Goal: Information Seeking & Learning: Find specific fact

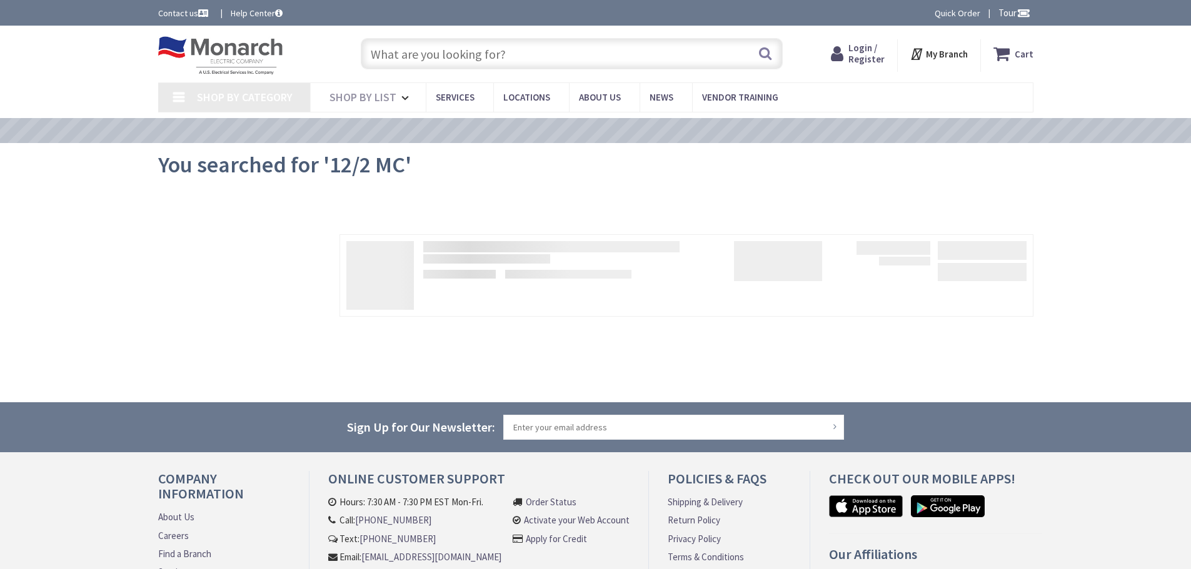
type input "[STREET_ADDRESS]"
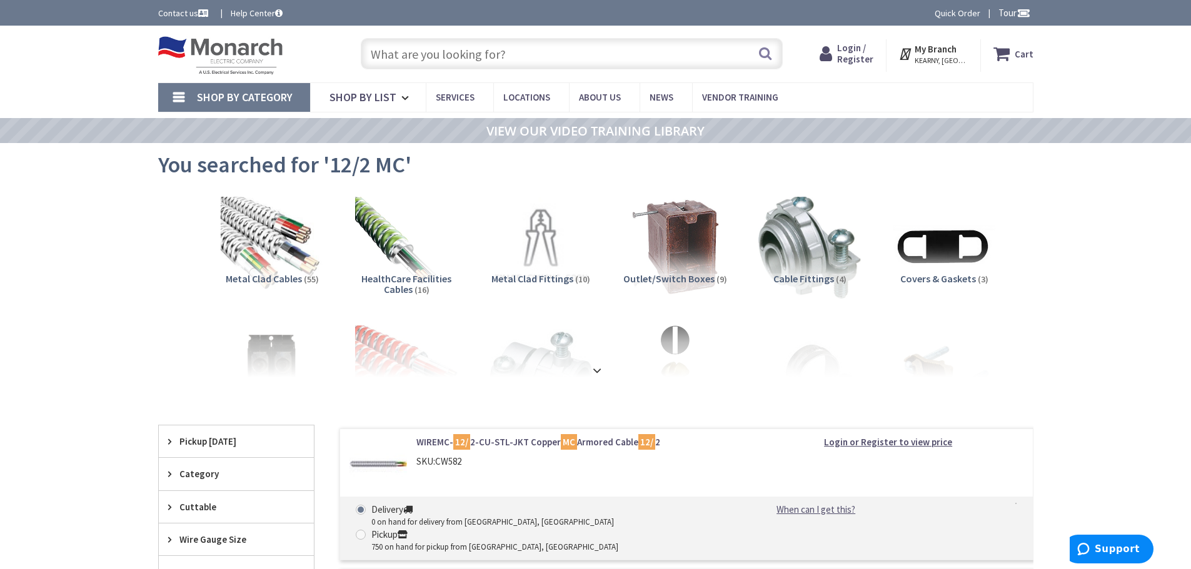
click at [886, 45] on div "Login / Register Login" at bounding box center [846, 55] width 79 height 33
click at [860, 50] on span "Login / Register" at bounding box center [855, 53] width 36 height 23
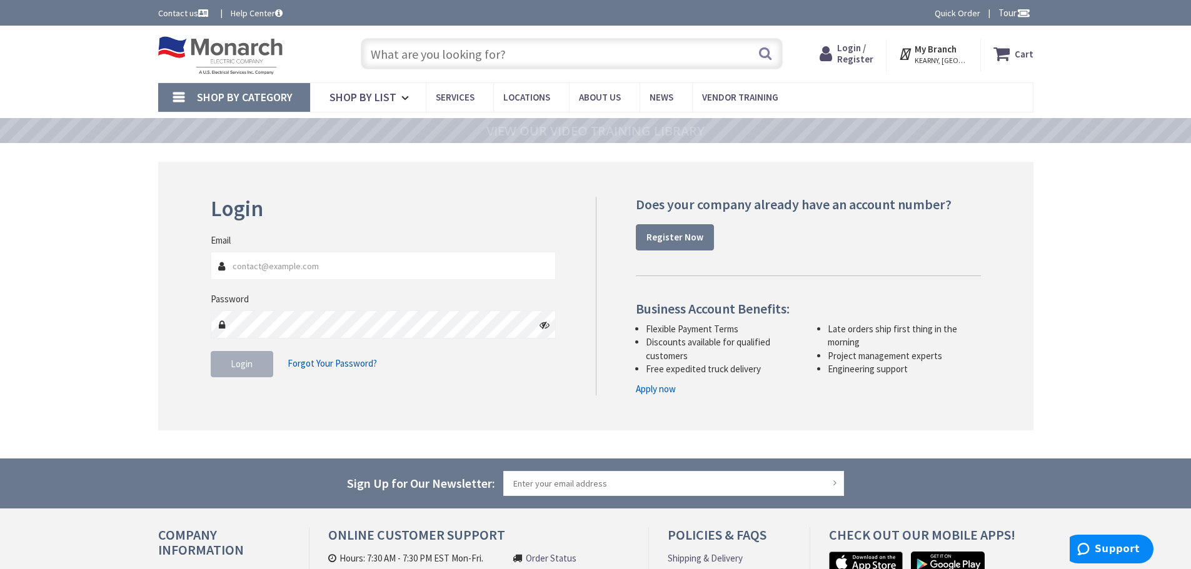
type input "[PERSON_NAME][EMAIL_ADDRESS][PERSON_NAME][DOMAIN_NAME]"
click at [238, 366] on span "Login" at bounding box center [242, 364] width 22 height 12
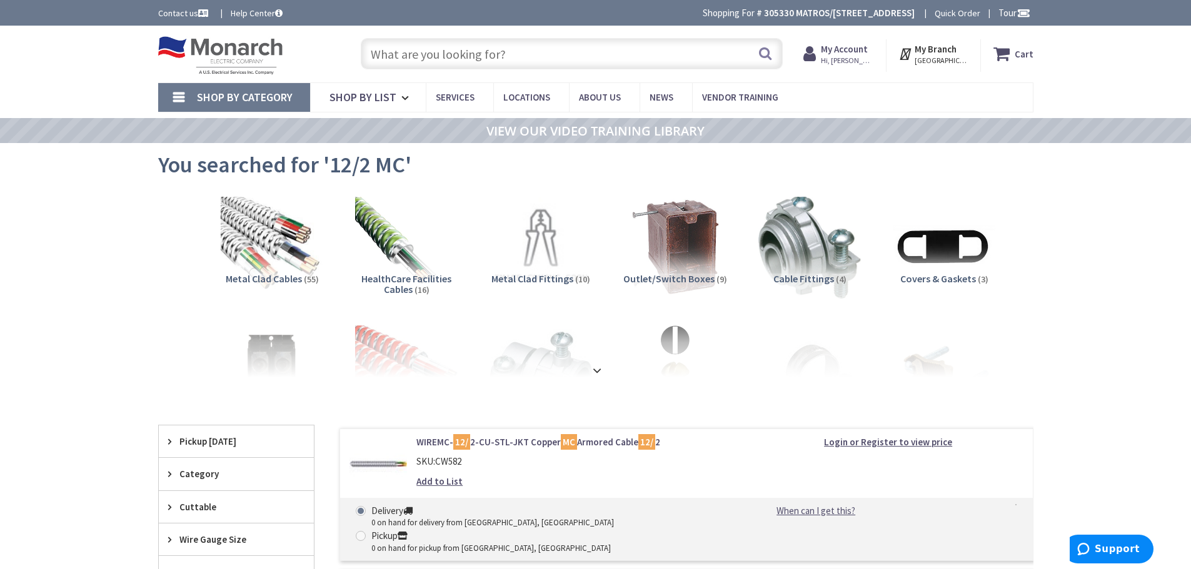
click at [439, 59] on input "text" at bounding box center [572, 53] width 422 height 31
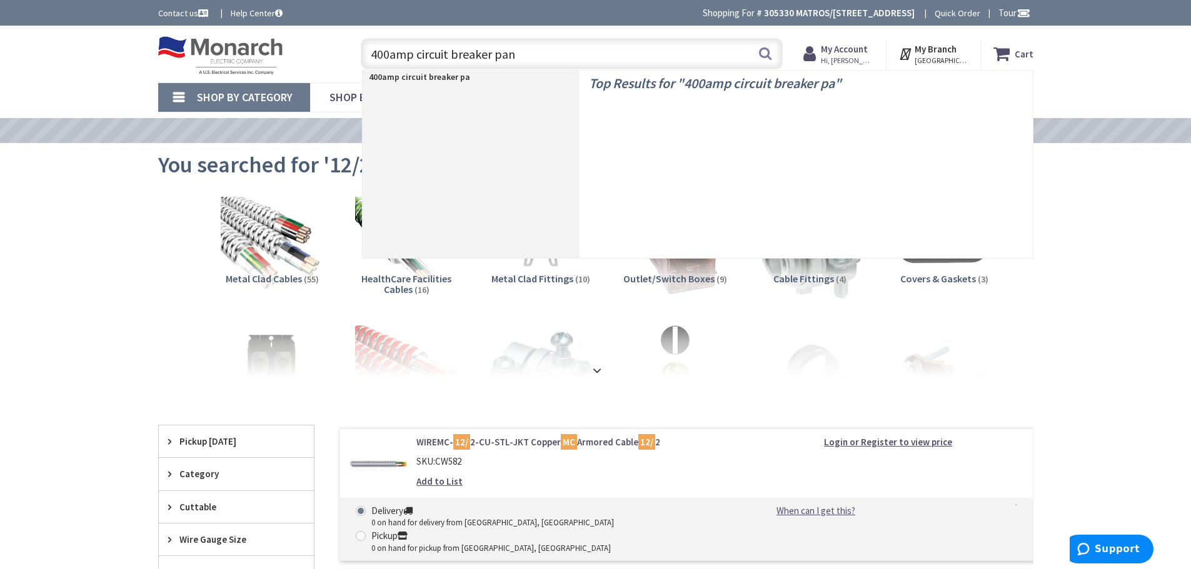
type input "400amp circuit breaker pane"
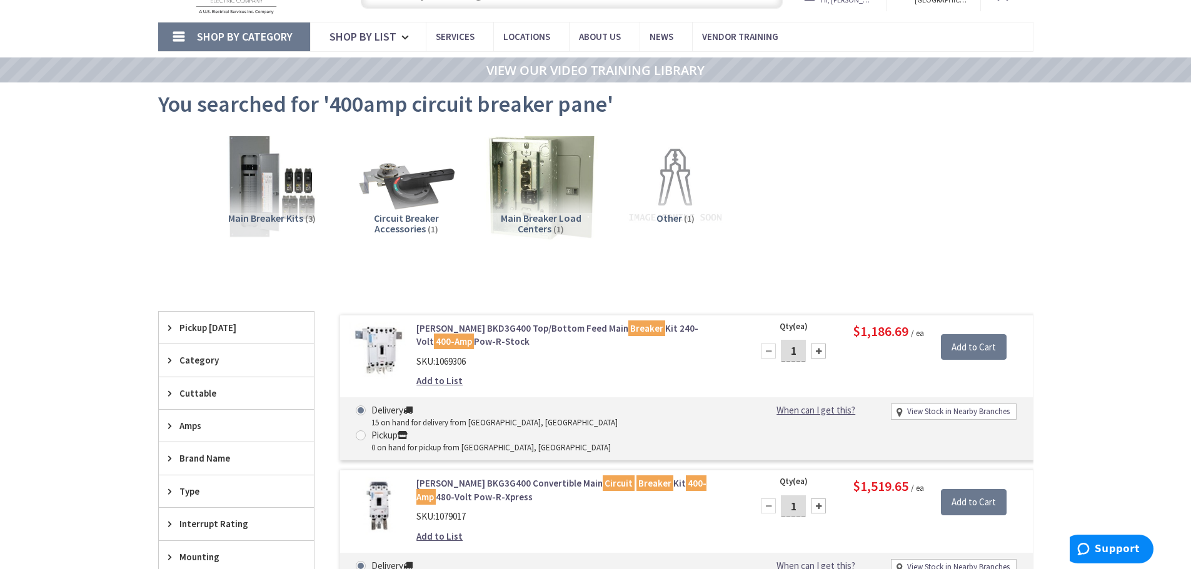
scroll to position [64, 0]
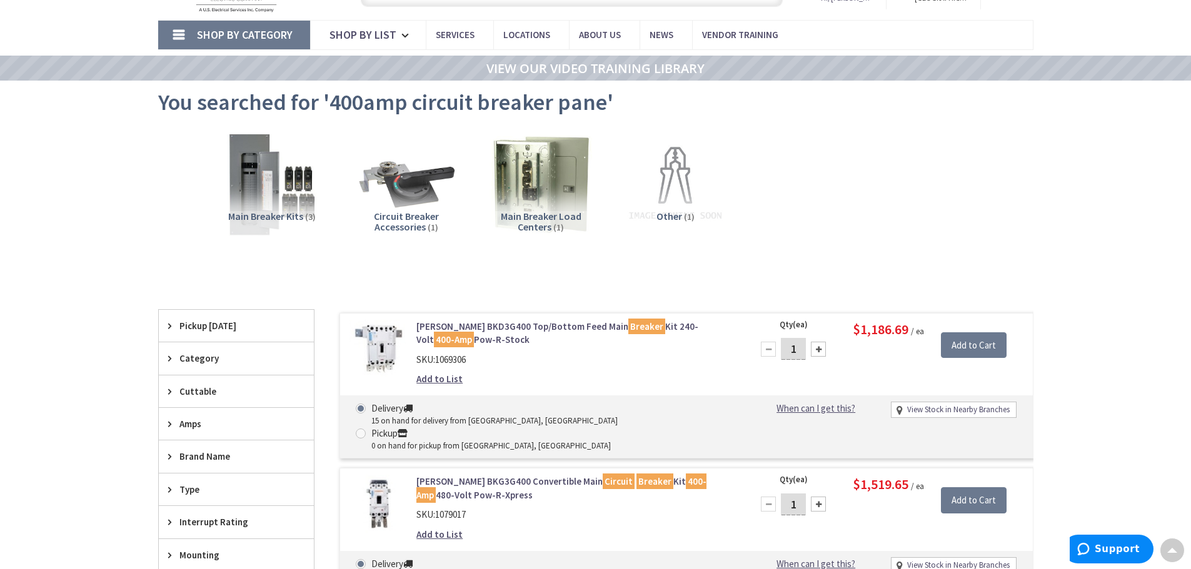
click at [243, 30] on span "Shop By Category" at bounding box center [245, 35] width 96 height 14
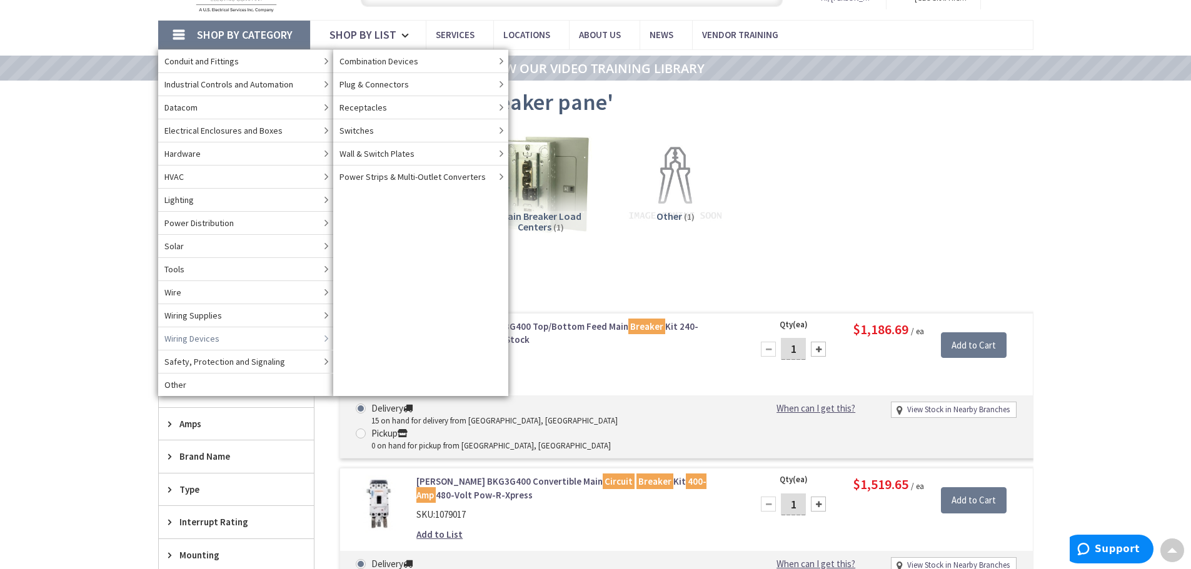
click at [229, 218] on span "Power Distribution" at bounding box center [198, 223] width 69 height 13
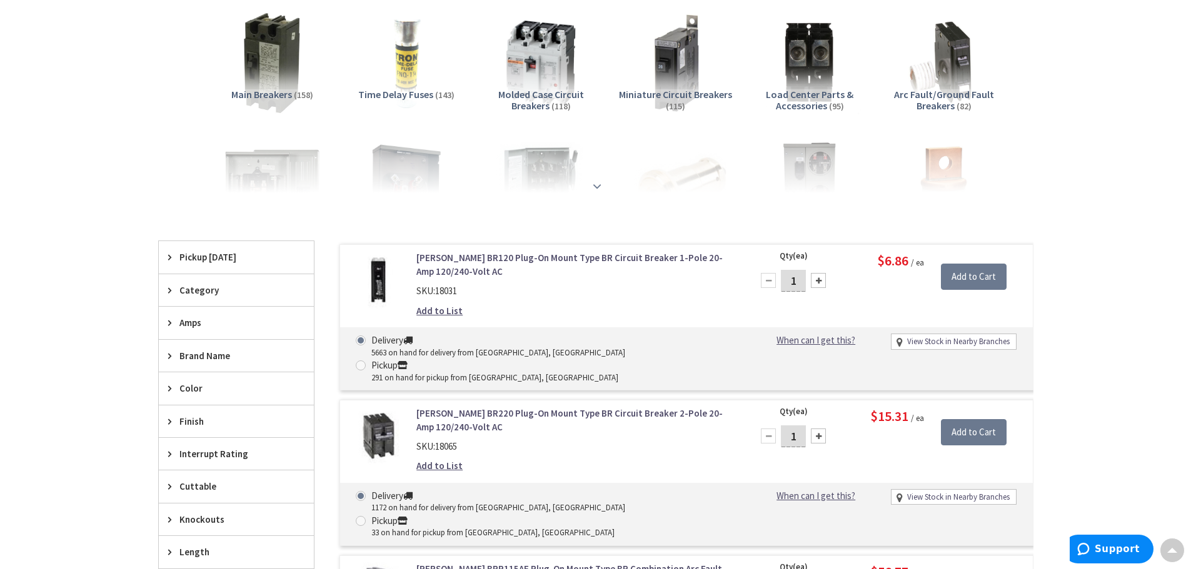
scroll to position [250, 0]
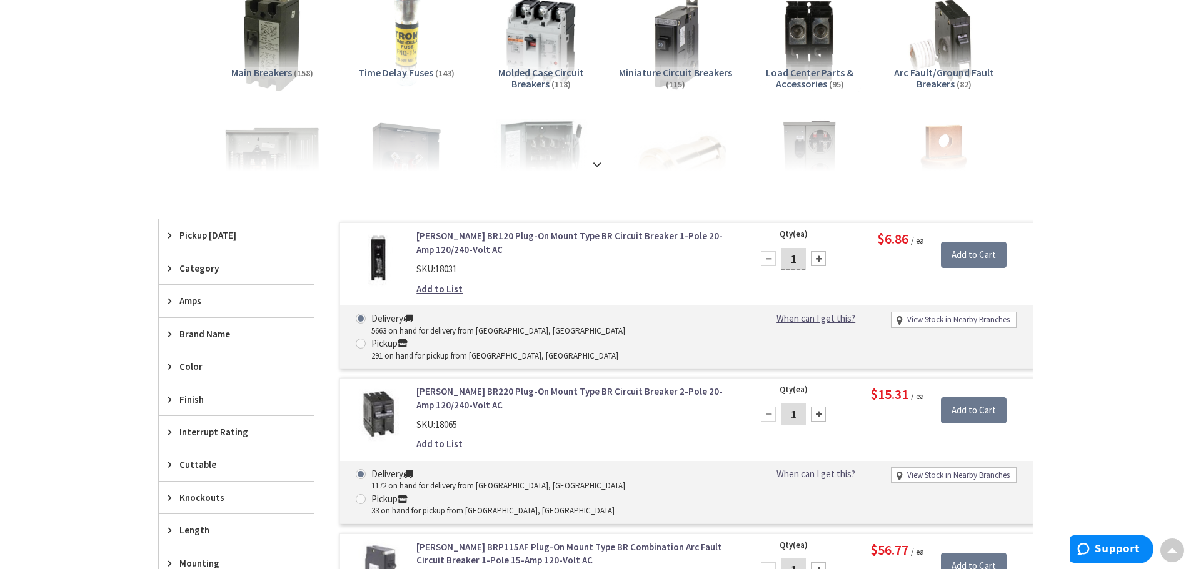
click at [591, 164] on strong at bounding box center [596, 165] width 15 height 14
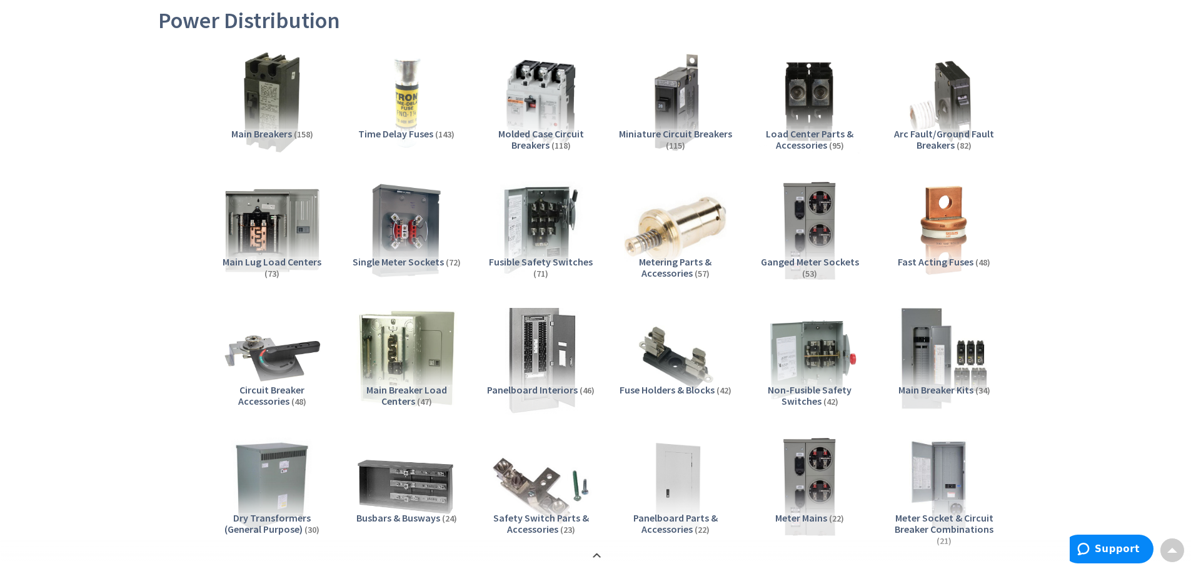
scroll to position [189, 0]
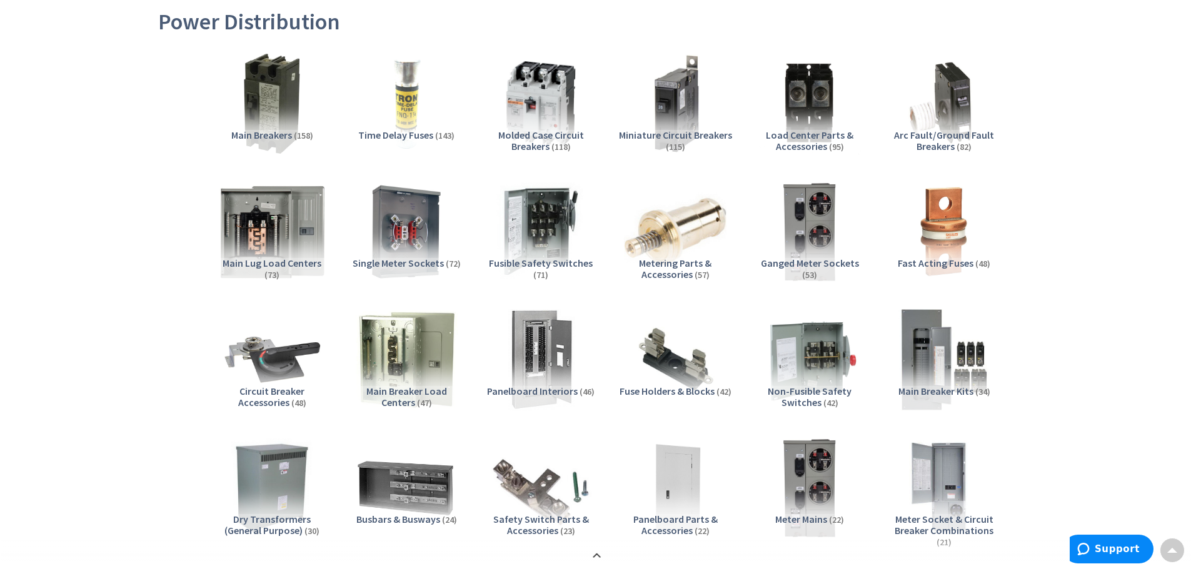
click at [270, 236] on img at bounding box center [271, 231] width 113 height 113
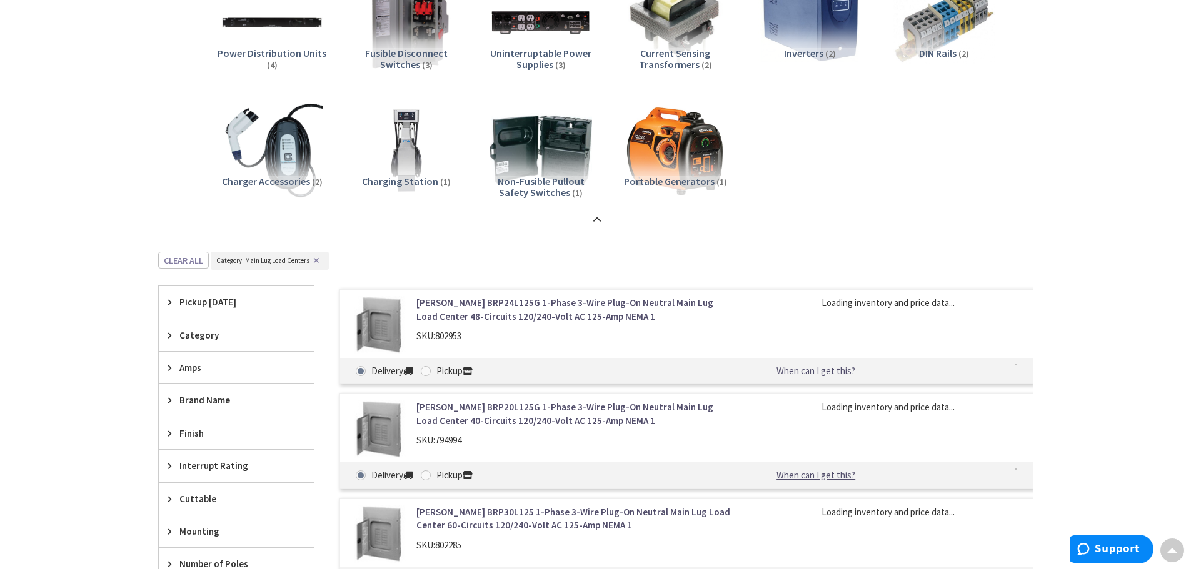
scroll to position [1548, 0]
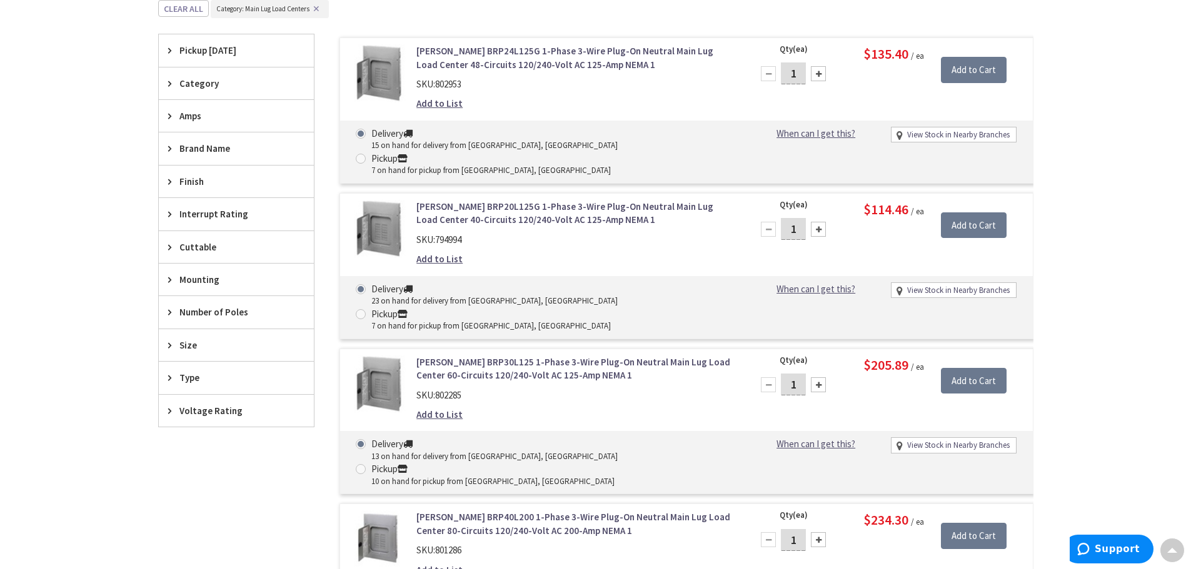
drag, startPoint x: 208, startPoint y: 128, endPoint x: 201, endPoint y: 124, distance: 8.4
click at [202, 124] on div "Amps" at bounding box center [236, 116] width 155 height 32
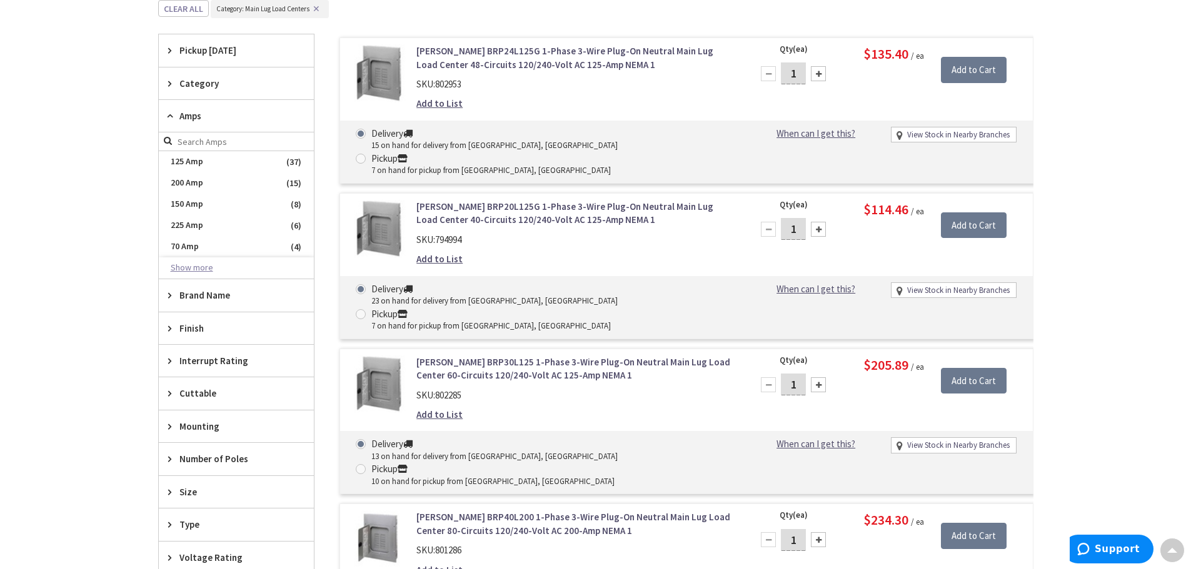
click at [191, 274] on button "Show more" at bounding box center [236, 268] width 155 height 21
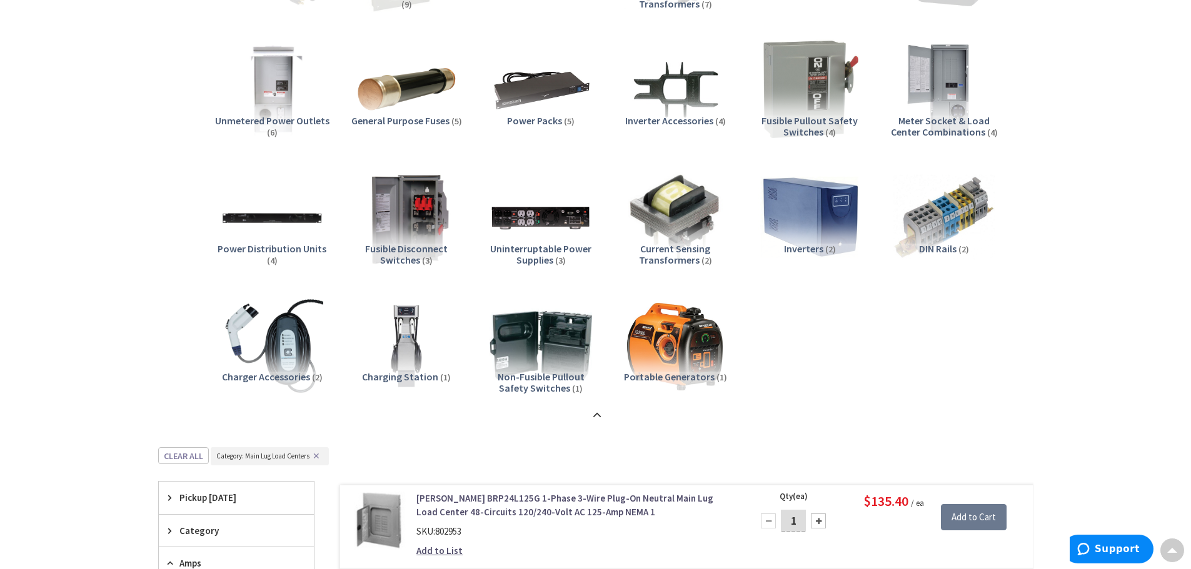
scroll to position [1236, 0]
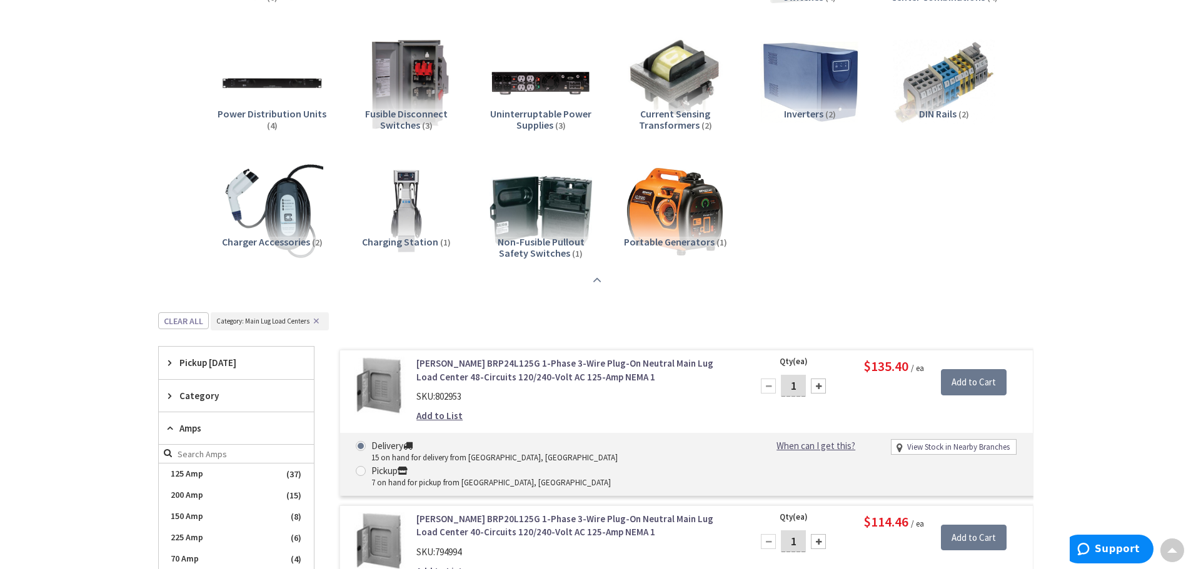
click at [319, 324] on button "✕" at bounding box center [316, 321] width 14 height 9
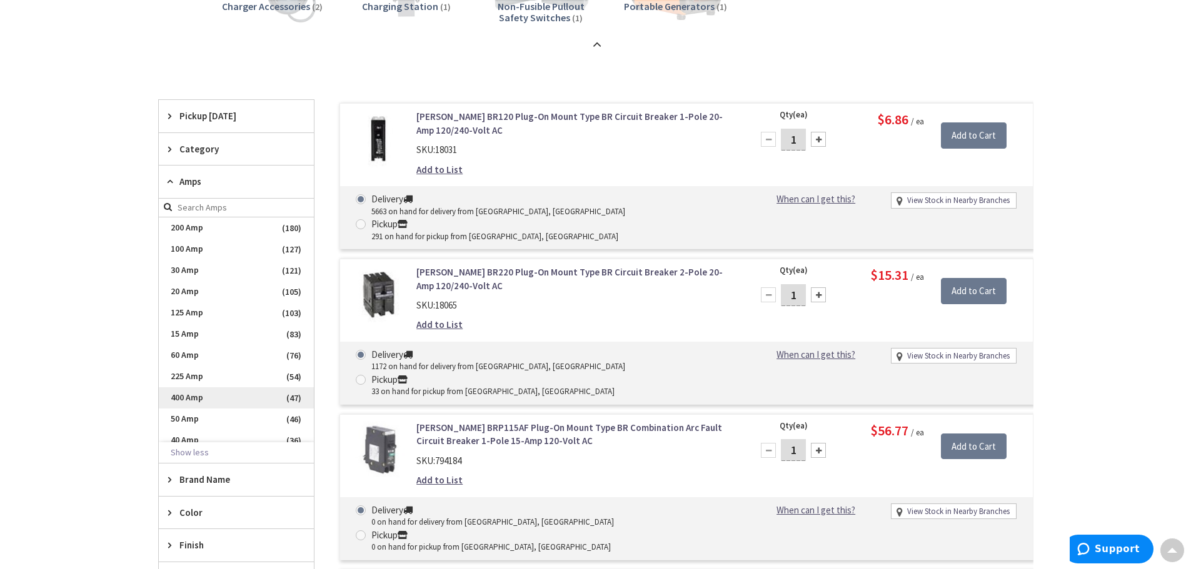
scroll to position [1486, 0]
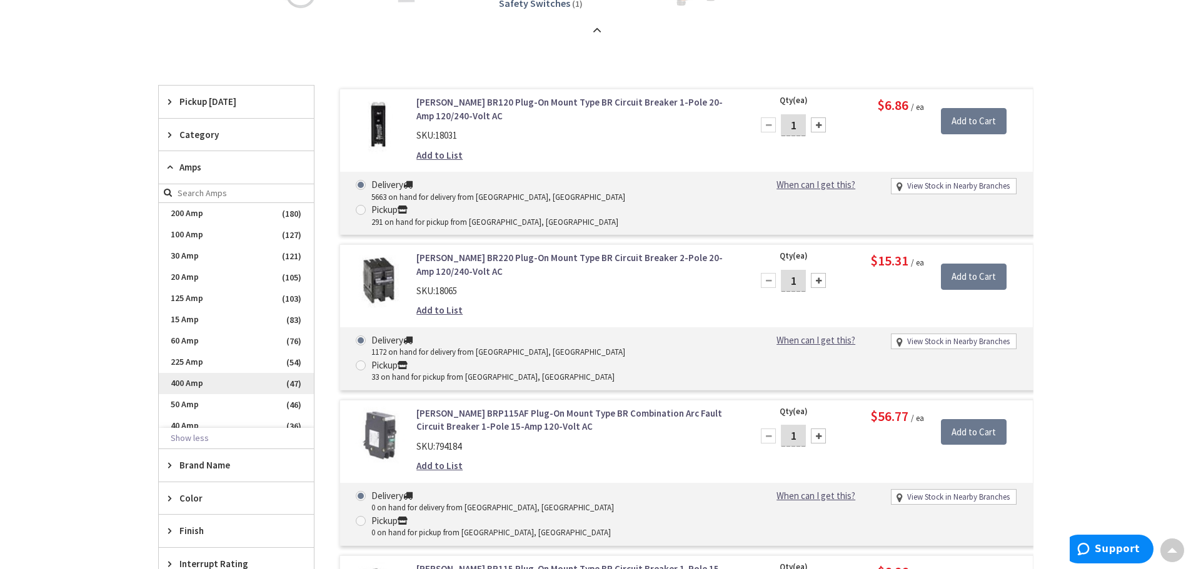
click at [188, 379] on span "400 Amp" at bounding box center [236, 383] width 155 height 21
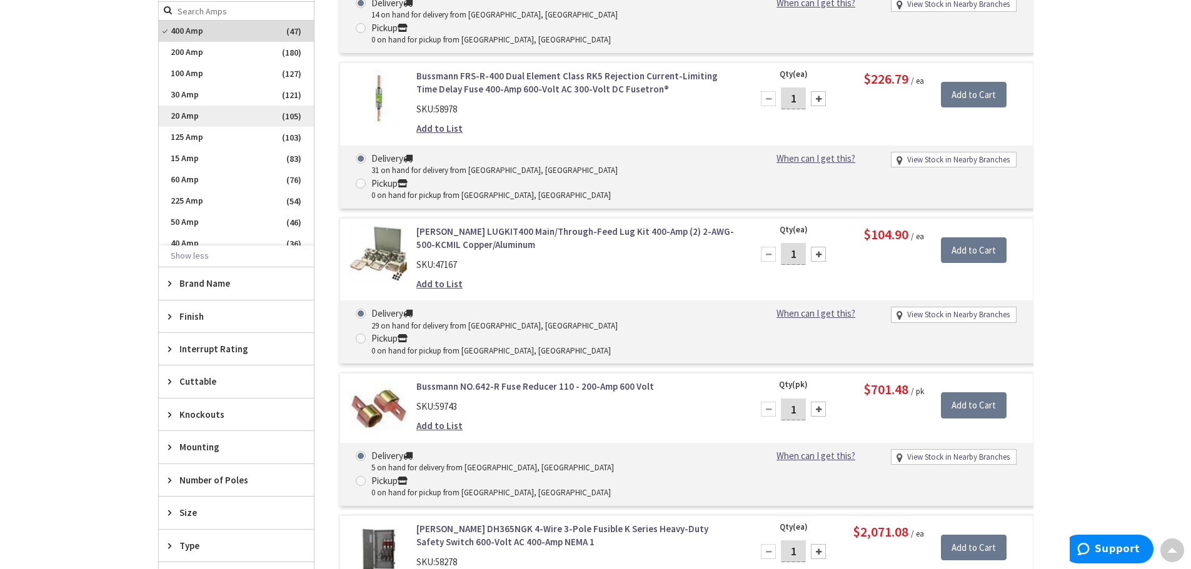
scroll to position [673, 0]
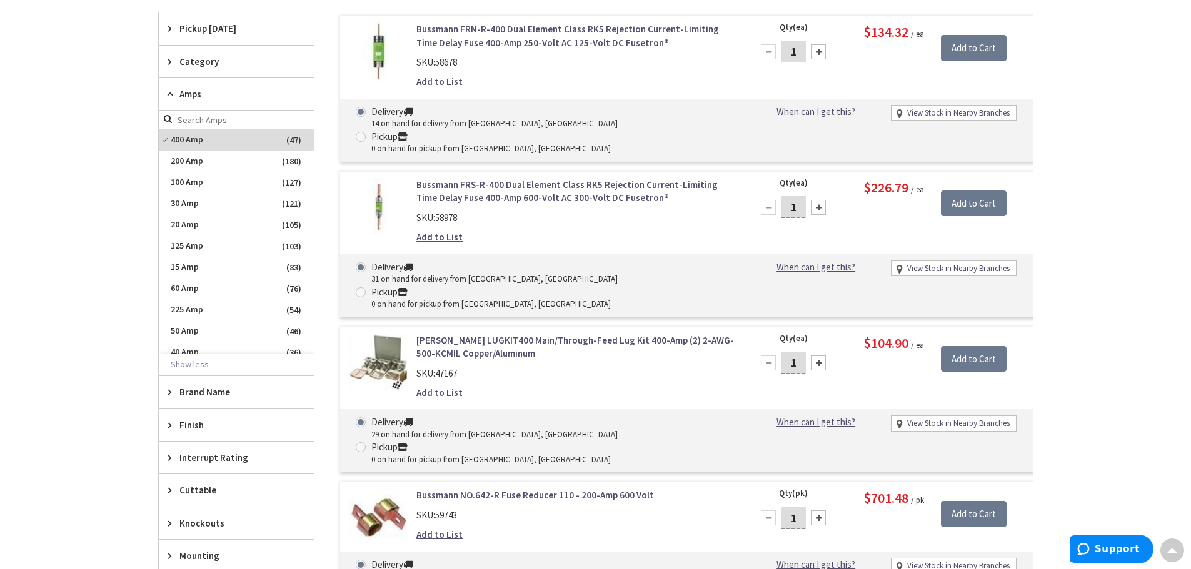
click at [176, 64] on icon at bounding box center [172, 61] width 9 height 9
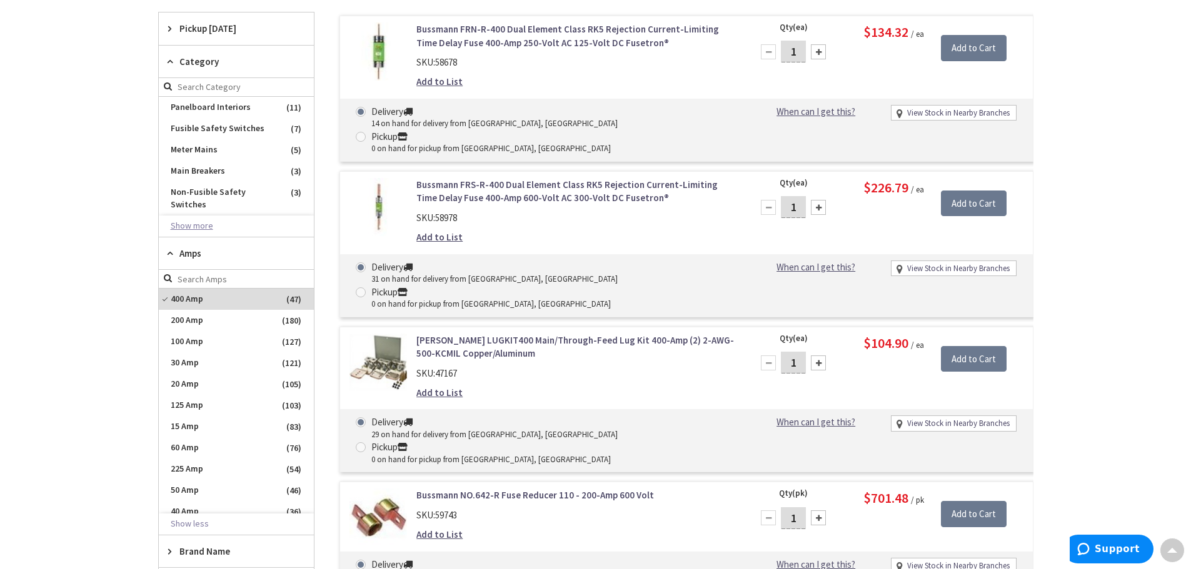
click at [198, 228] on button "Show more" at bounding box center [236, 226] width 155 height 21
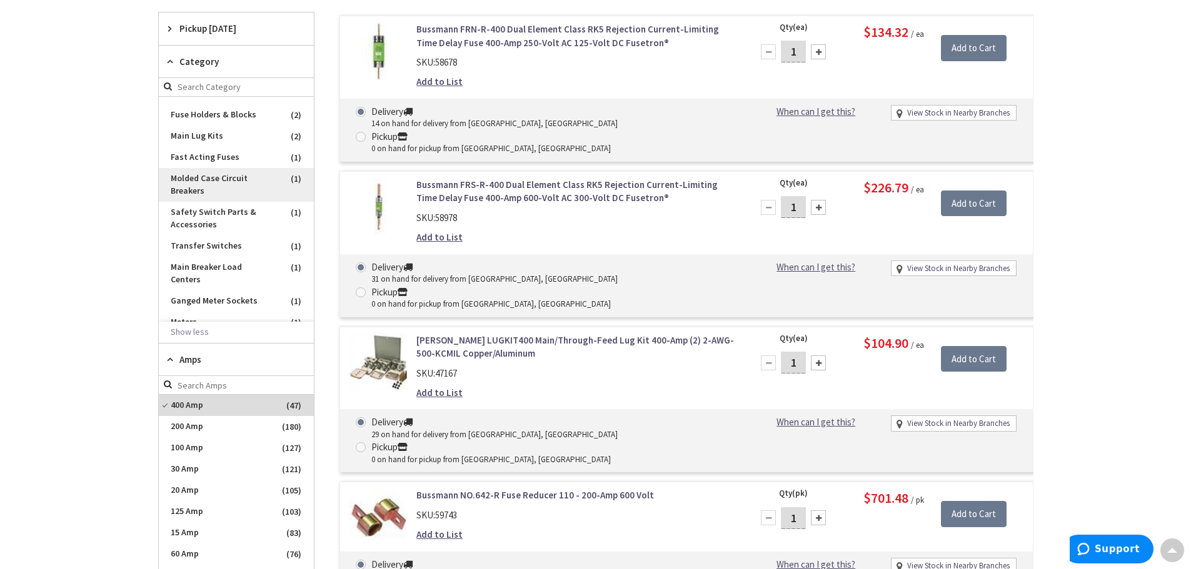
scroll to position [199, 0]
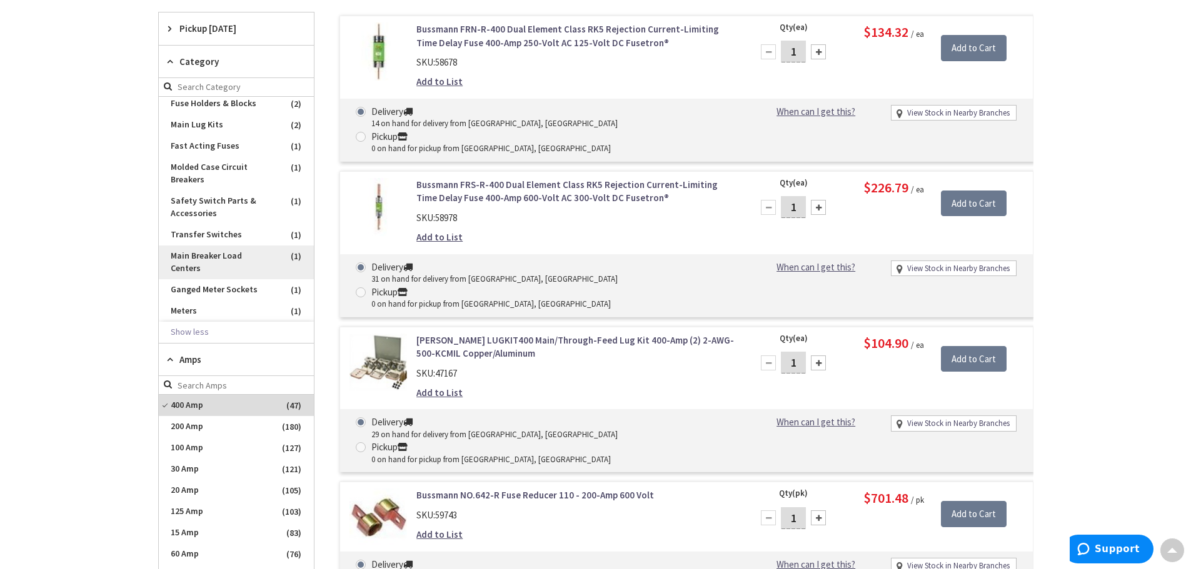
click at [204, 260] on span "Main Breaker Load Centers" at bounding box center [236, 263] width 155 height 34
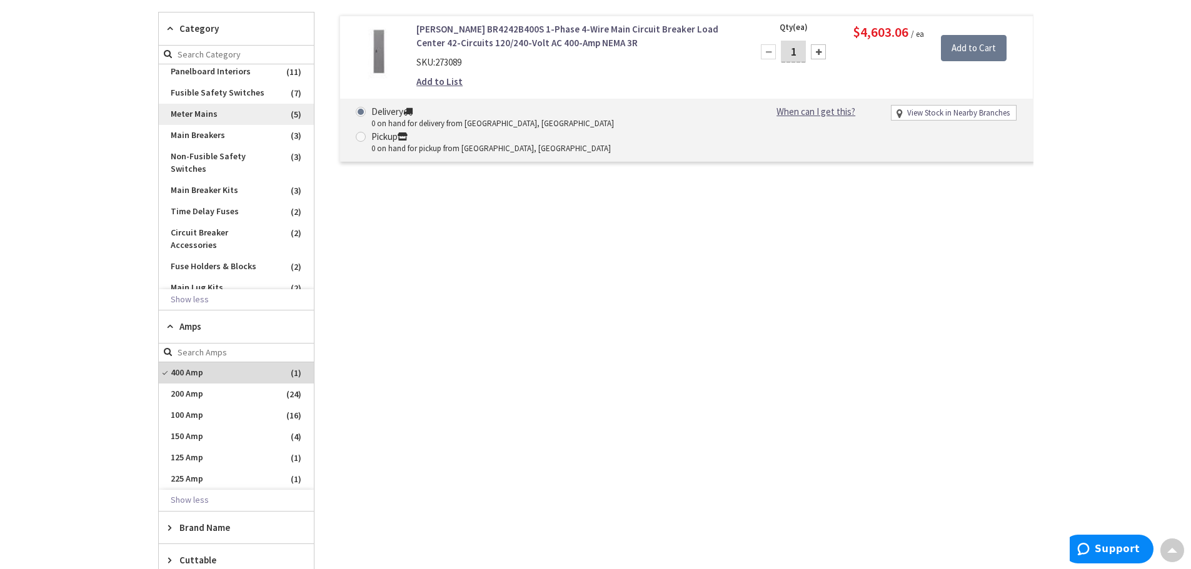
scroll to position [0, 0]
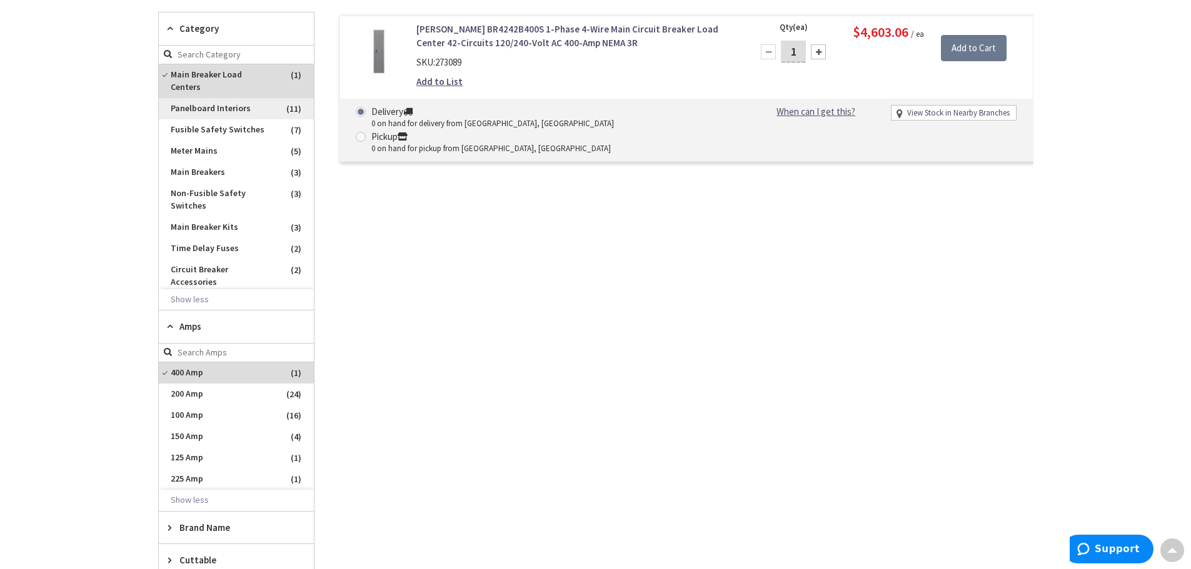
click at [243, 110] on span "Panelboard Interiors" at bounding box center [236, 108] width 155 height 21
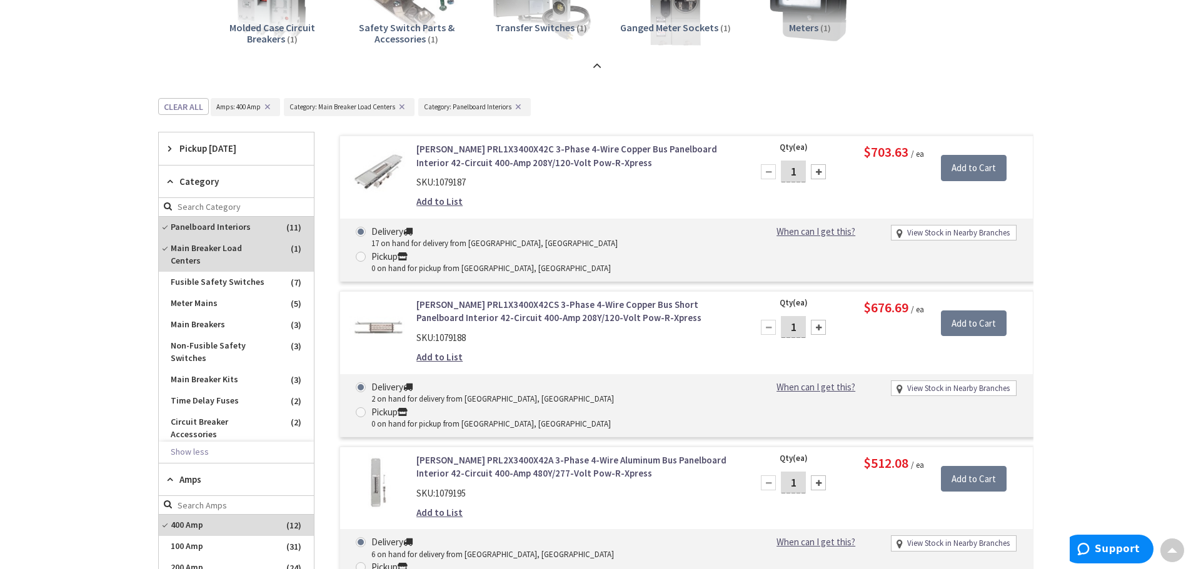
scroll to position [548, 0]
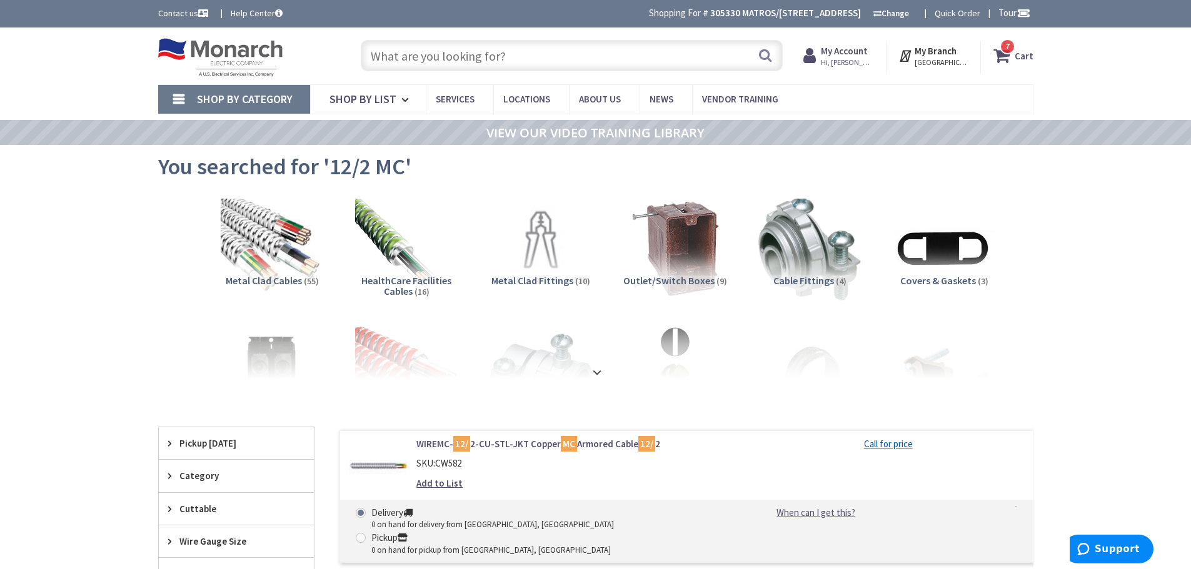
click at [453, 49] on input "text" at bounding box center [572, 55] width 422 height 31
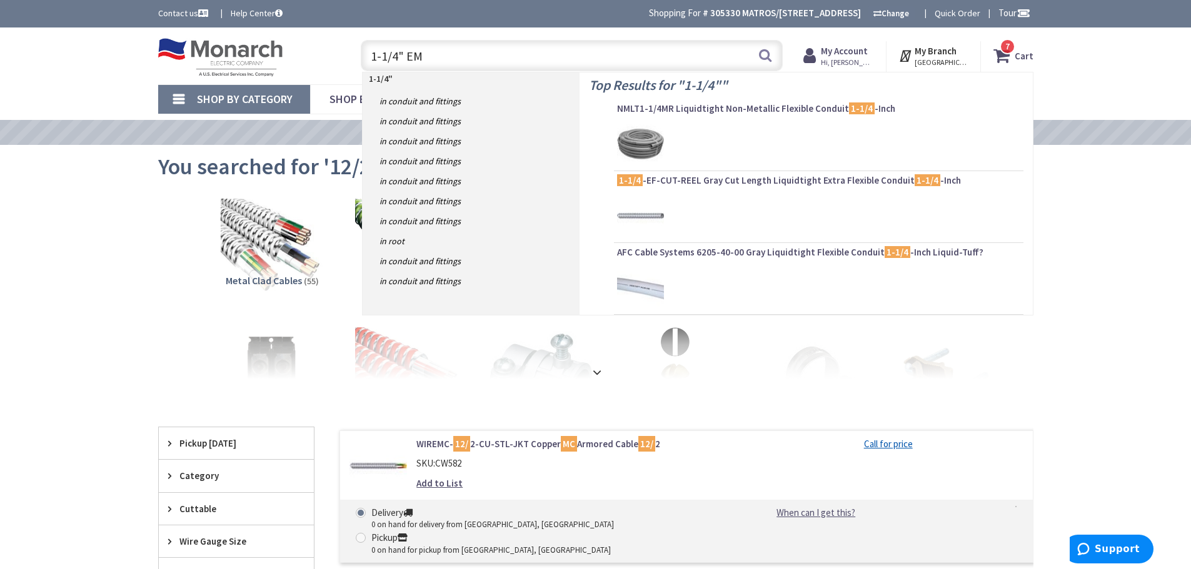
type input "1-1/4" EMT"
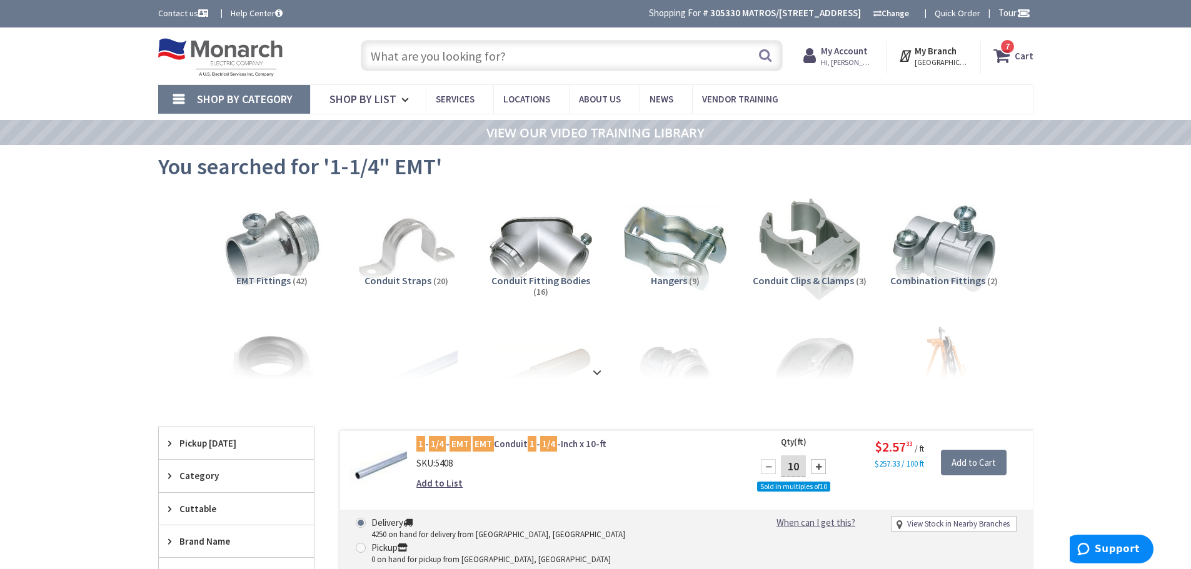
click at [547, 49] on input "text" at bounding box center [572, 55] width 422 height 31
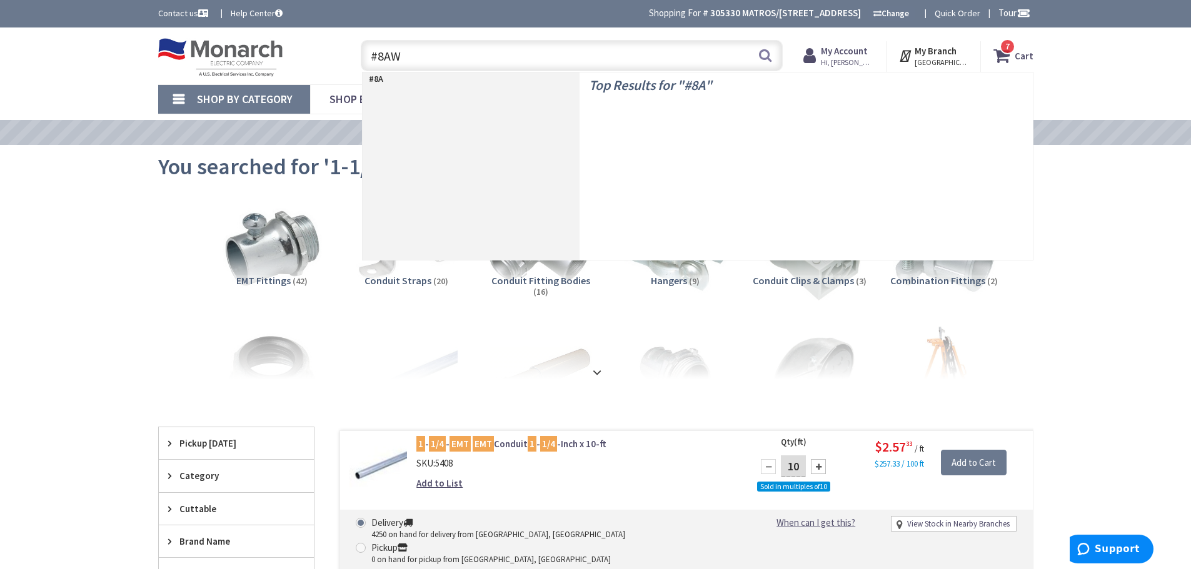
type input "#8AWG"
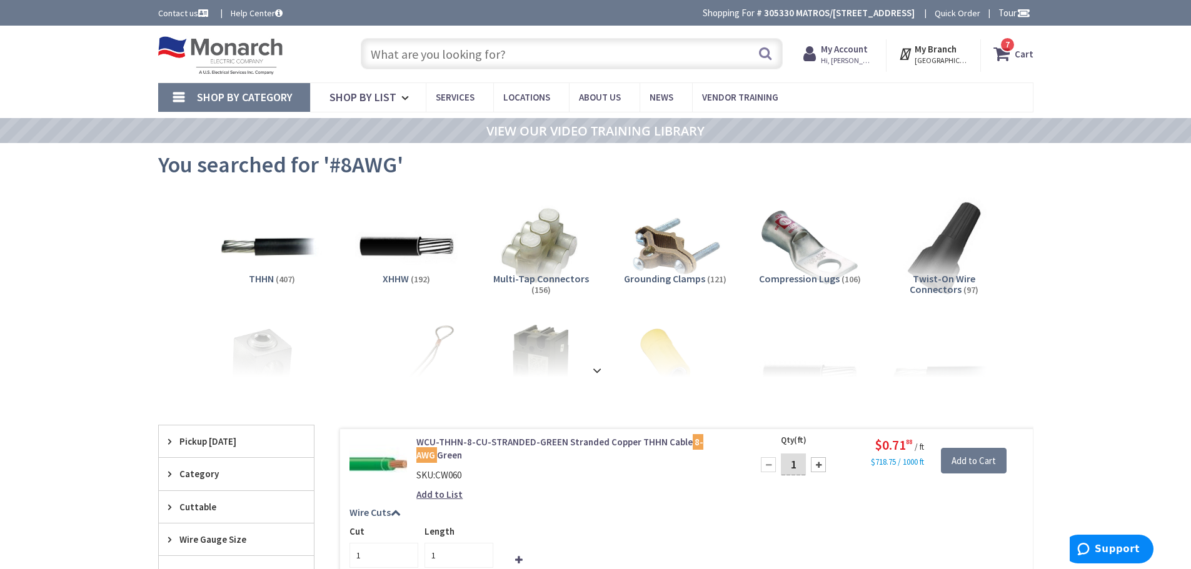
click at [434, 60] on input "text" at bounding box center [572, 53] width 422 height 31
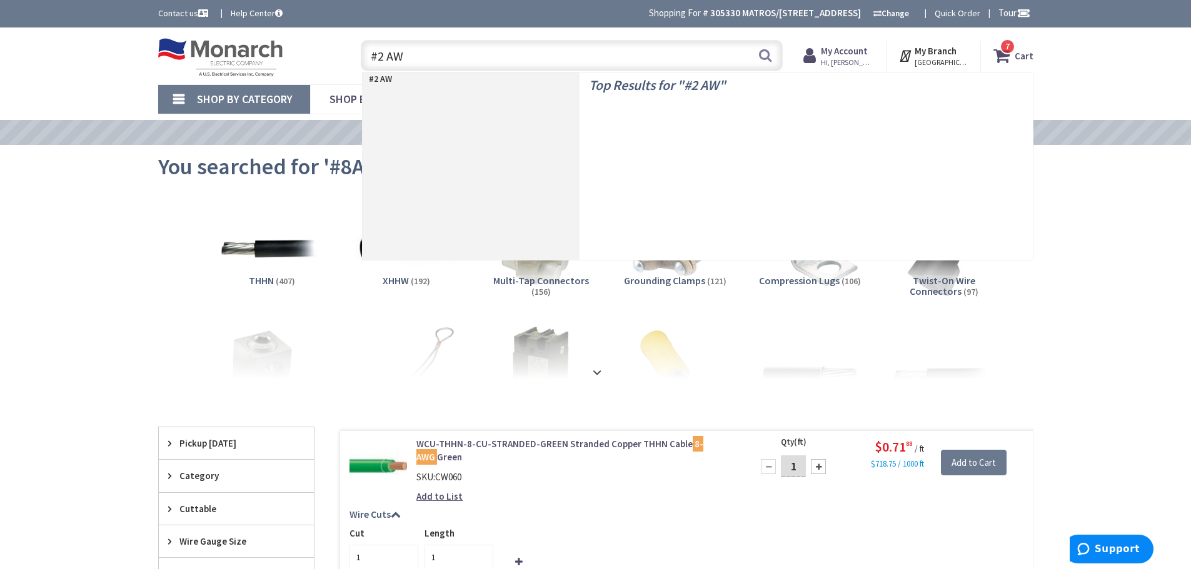
type input "#2 AWG"
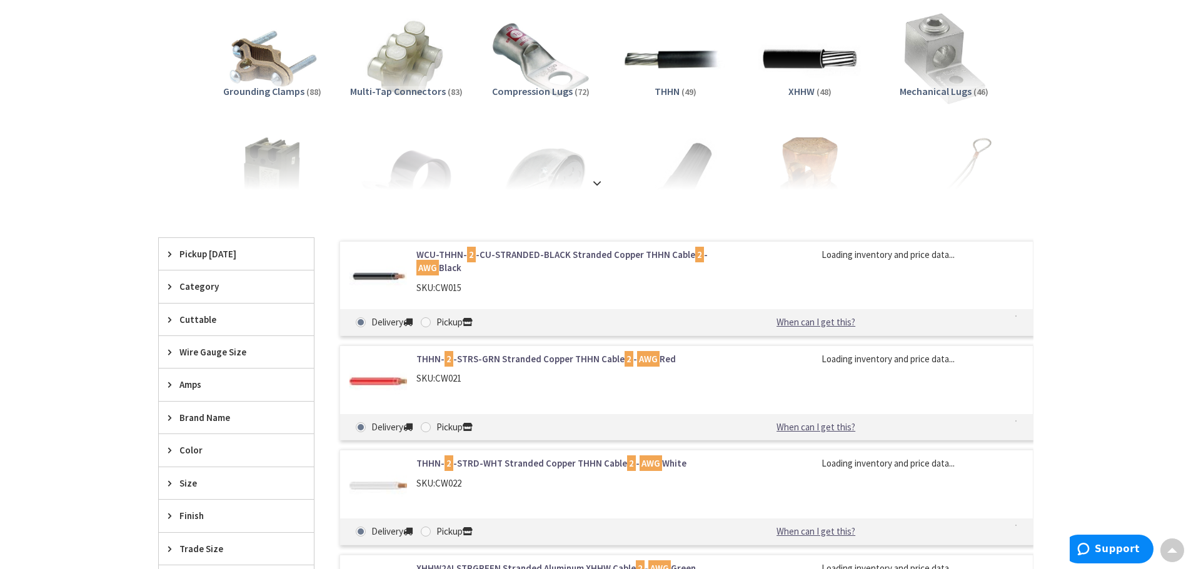
scroll to position [189, 0]
